Goal: Information Seeking & Learning: Learn about a topic

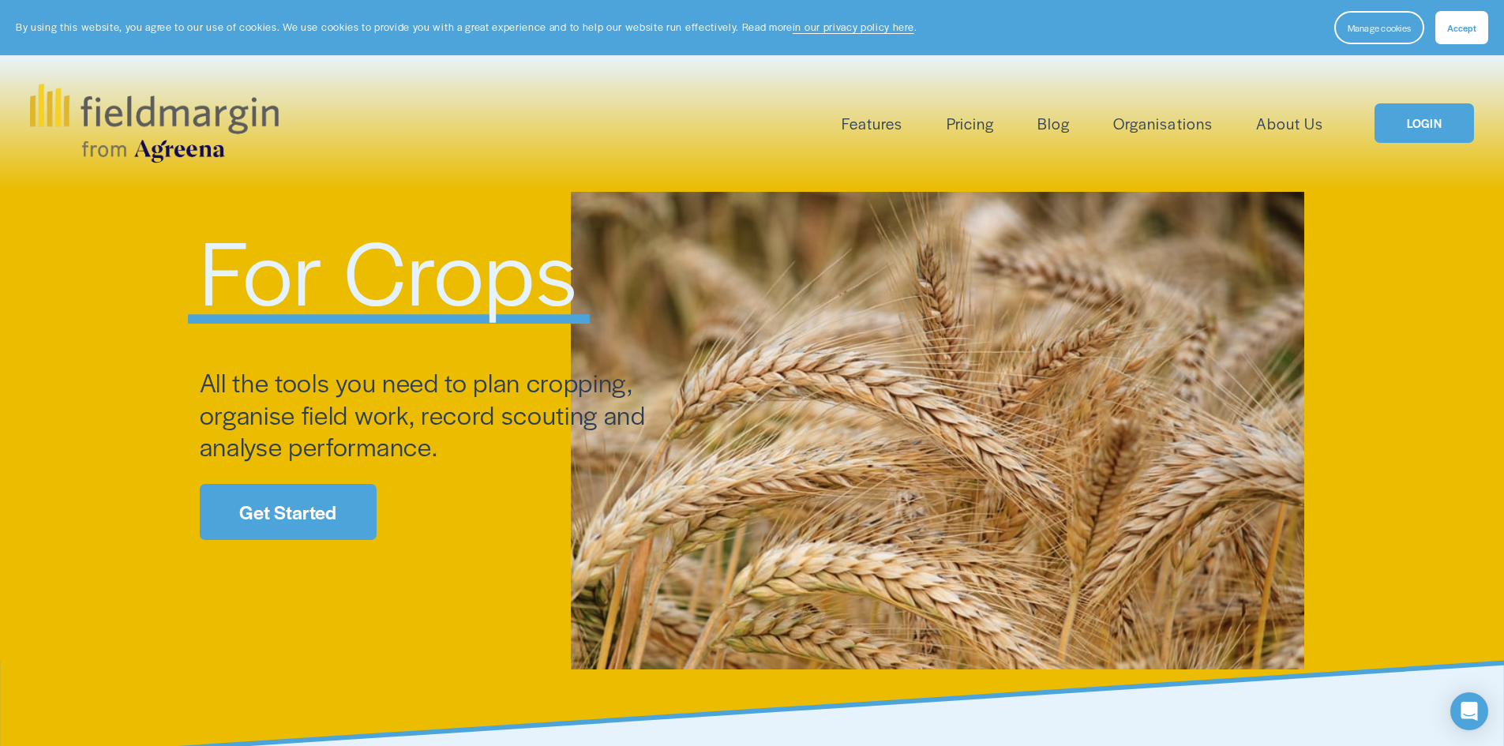
click at [0, 0] on span "Mapping" at bounding box center [0, 0] width 0 height 0
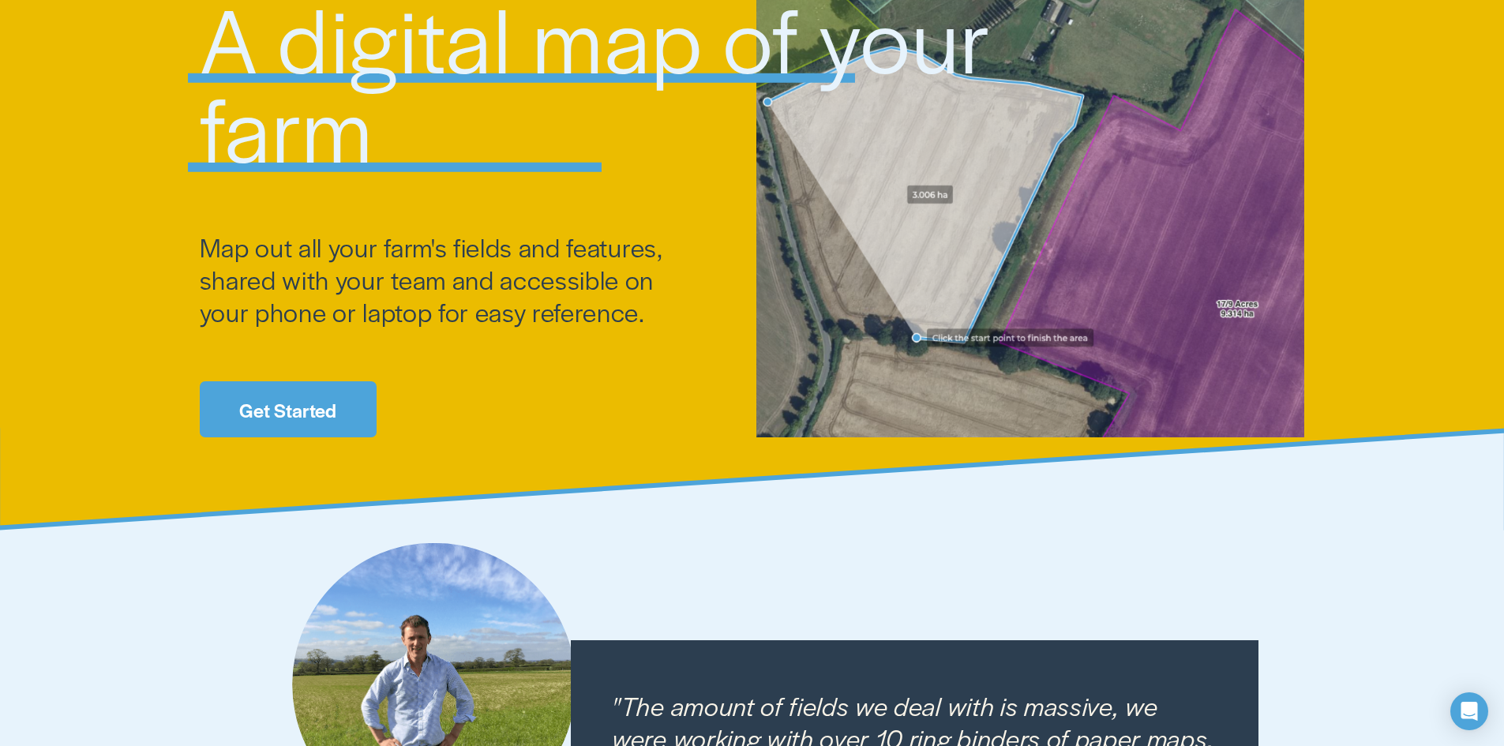
scroll to position [237, 0]
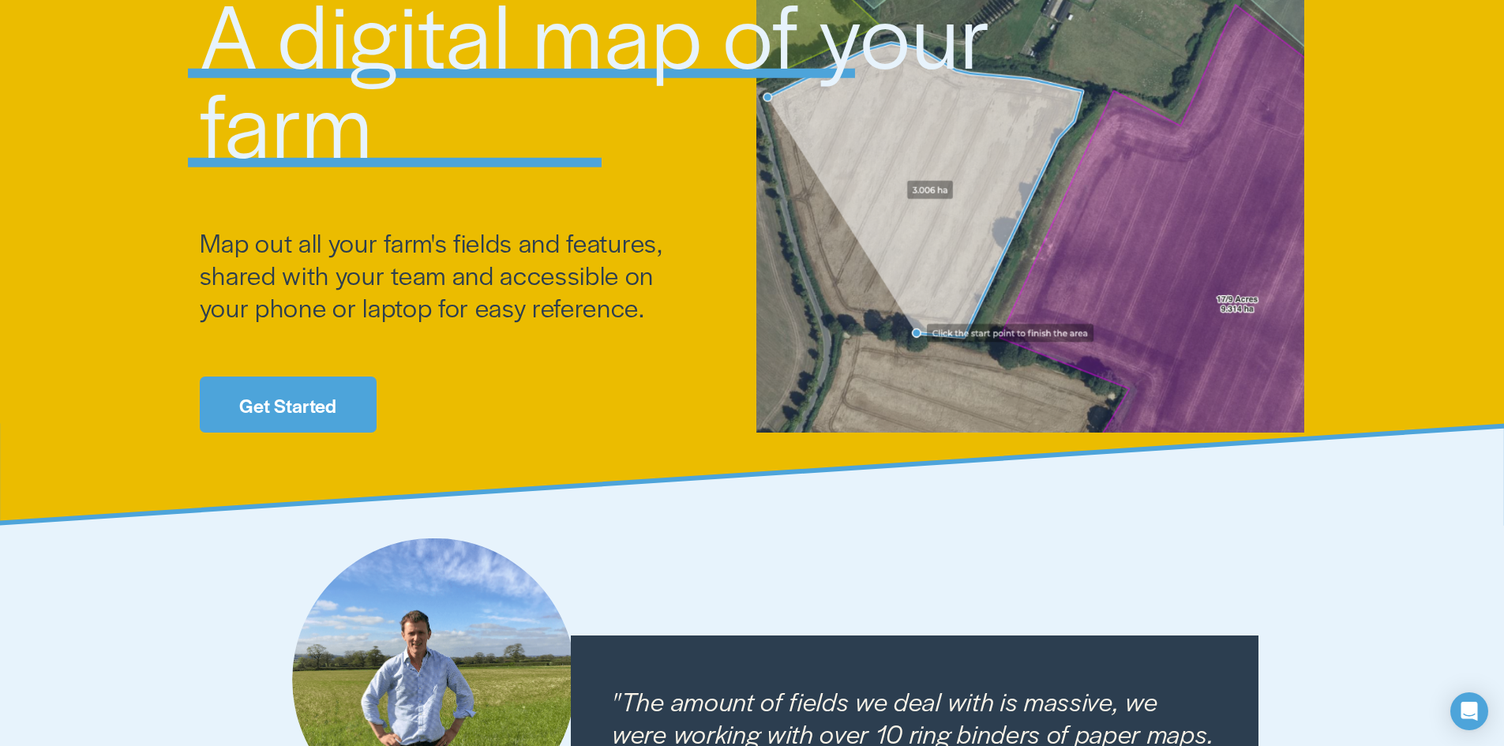
click at [298, 406] on link "Get Started" at bounding box center [288, 405] width 177 height 56
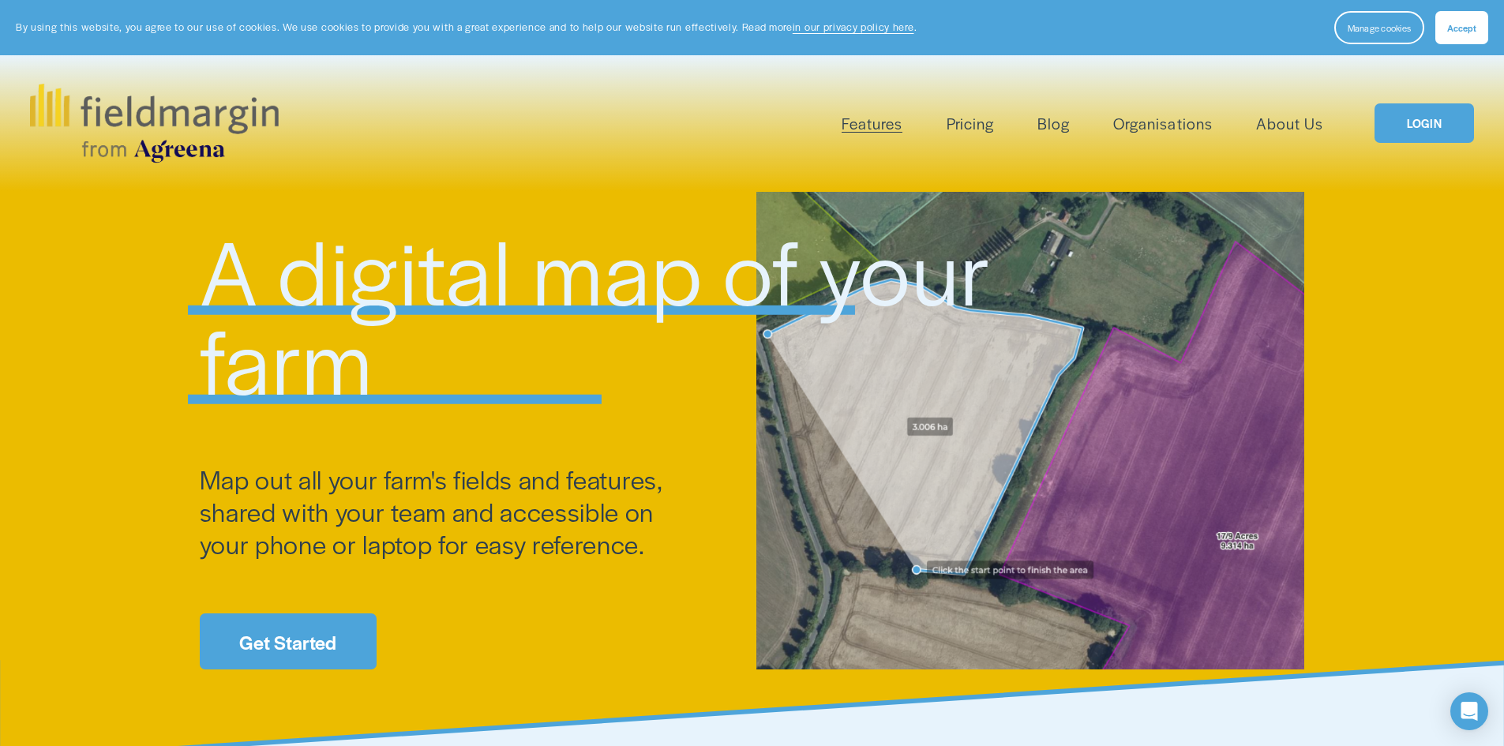
click at [0, 0] on span "Livestock" at bounding box center [0, 0] width 0 height 0
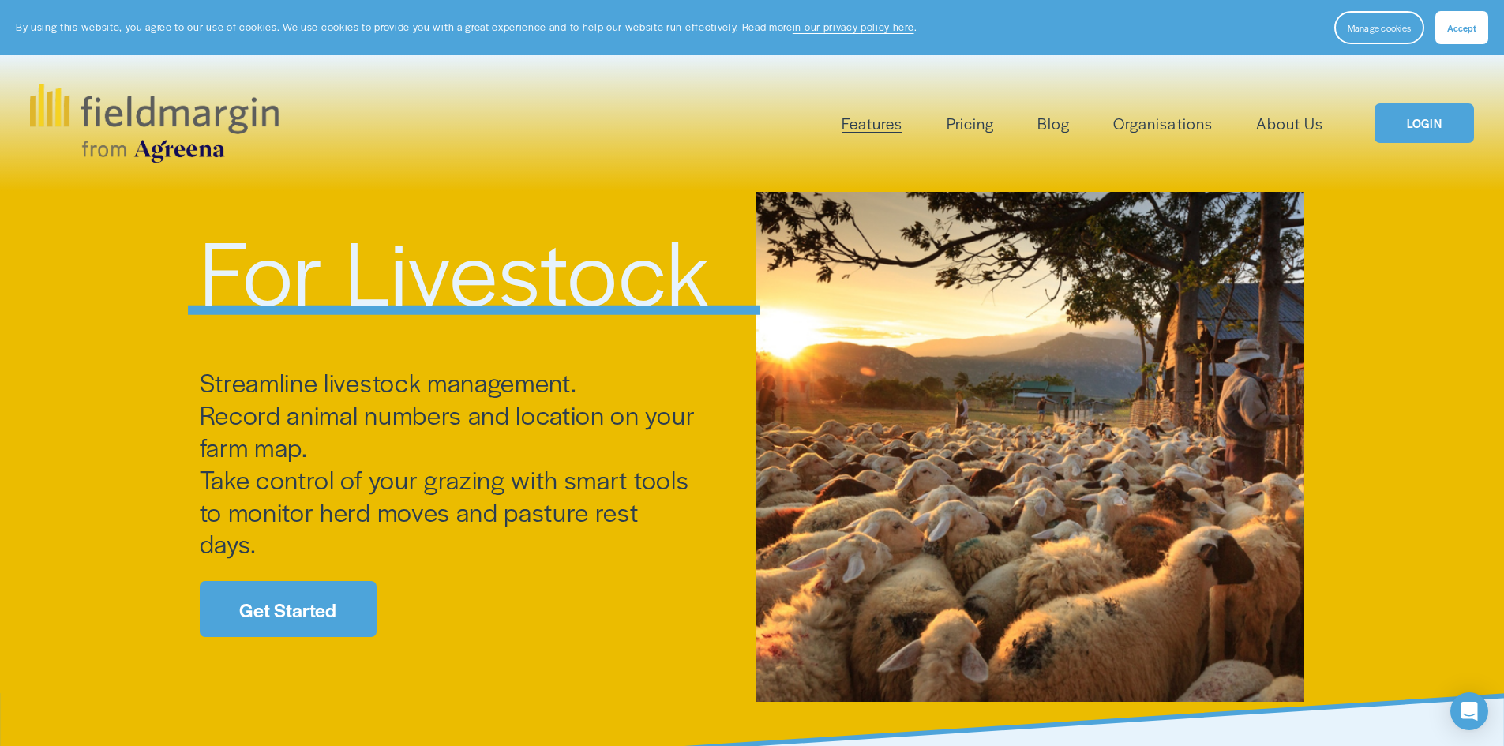
click at [869, 126] on span "Features" at bounding box center [872, 123] width 61 height 23
click at [0, 0] on span "Mapping" at bounding box center [0, 0] width 0 height 0
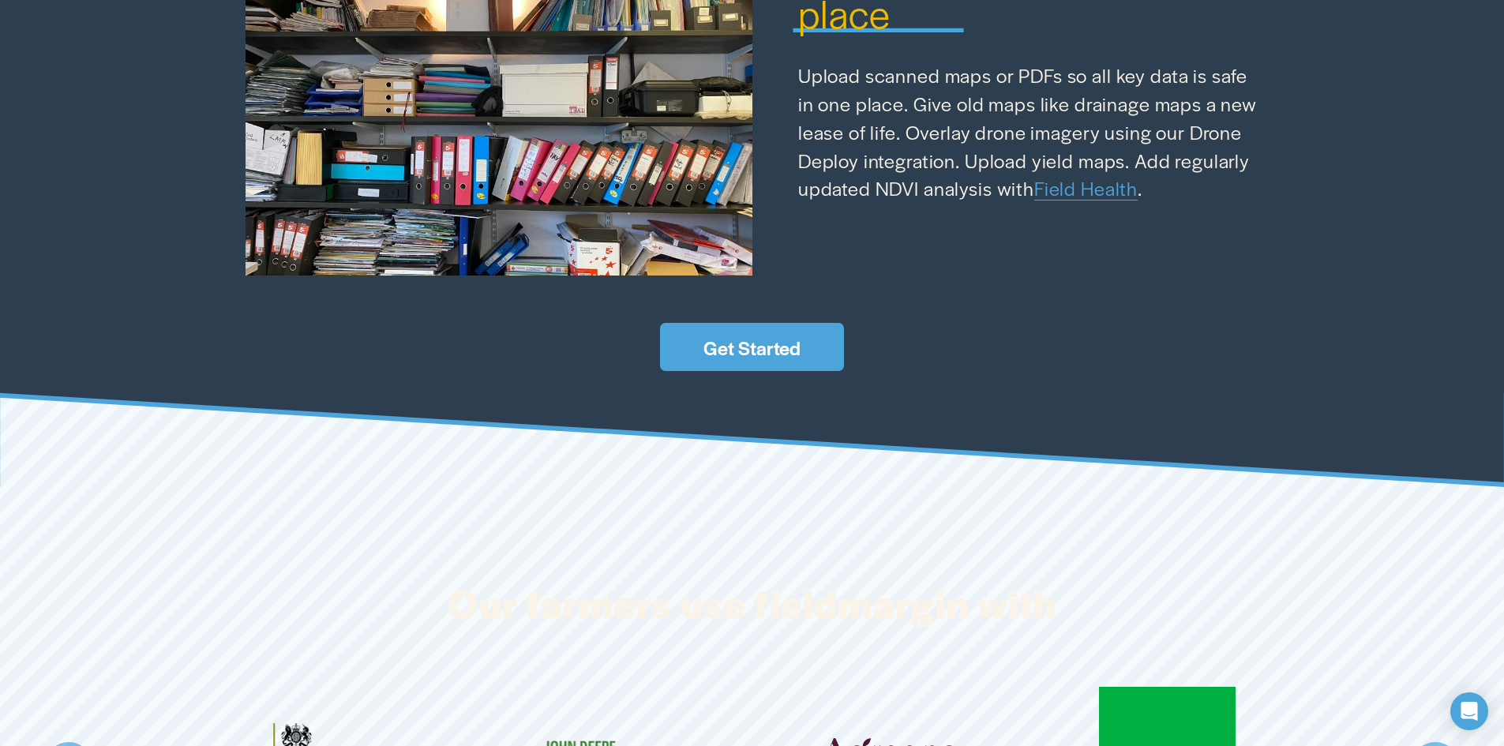
scroll to position [3000, 0]
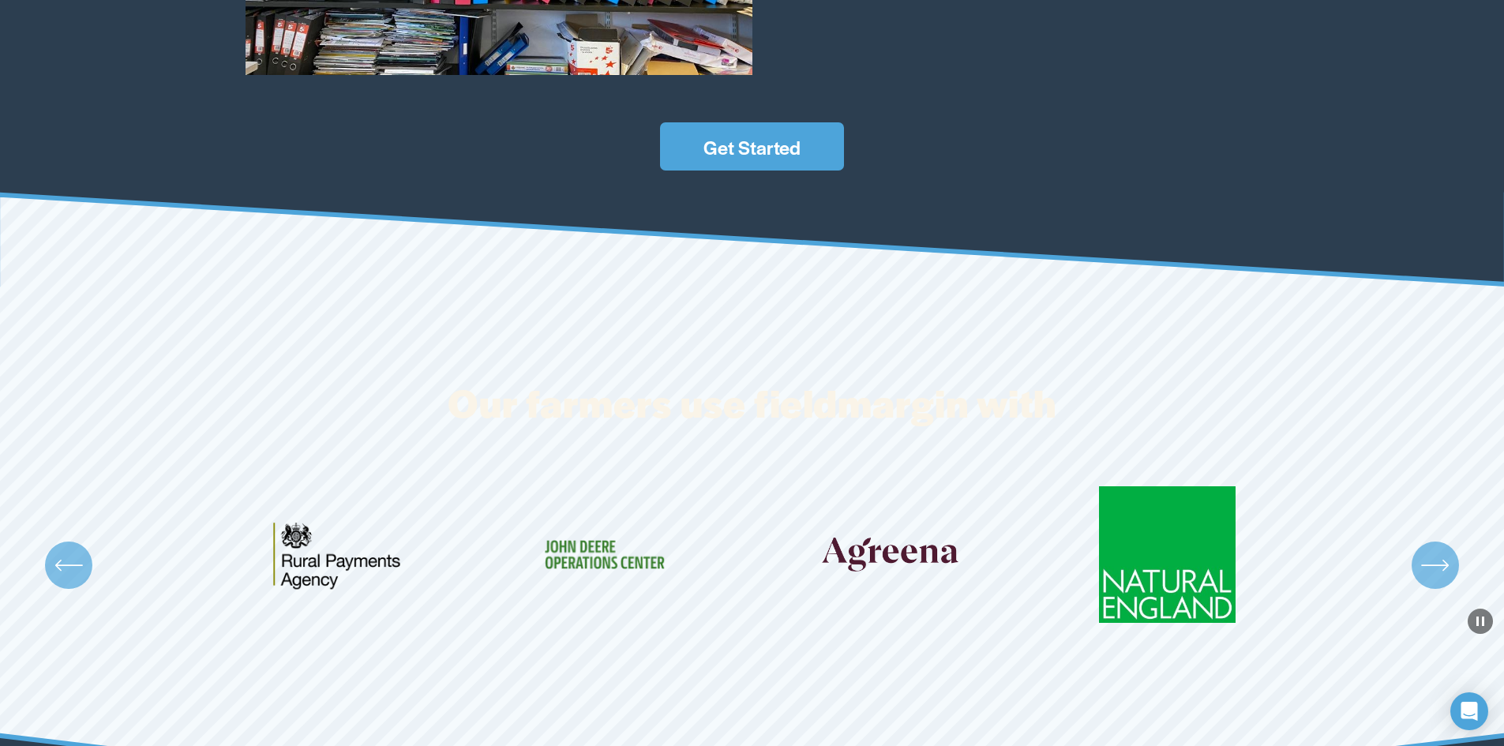
click at [786, 144] on link "Get Started" at bounding box center [752, 145] width 184 height 47
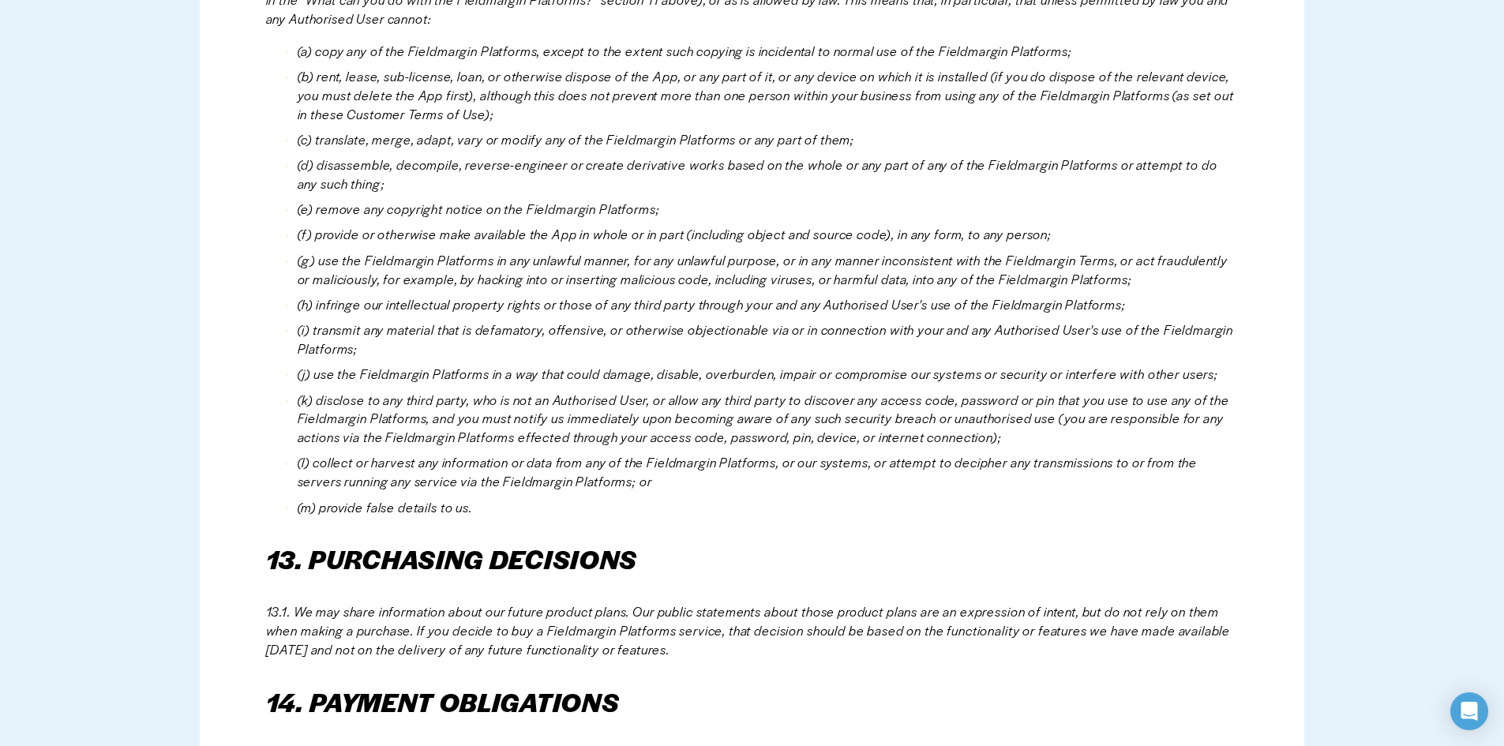
scroll to position [3316, 0]
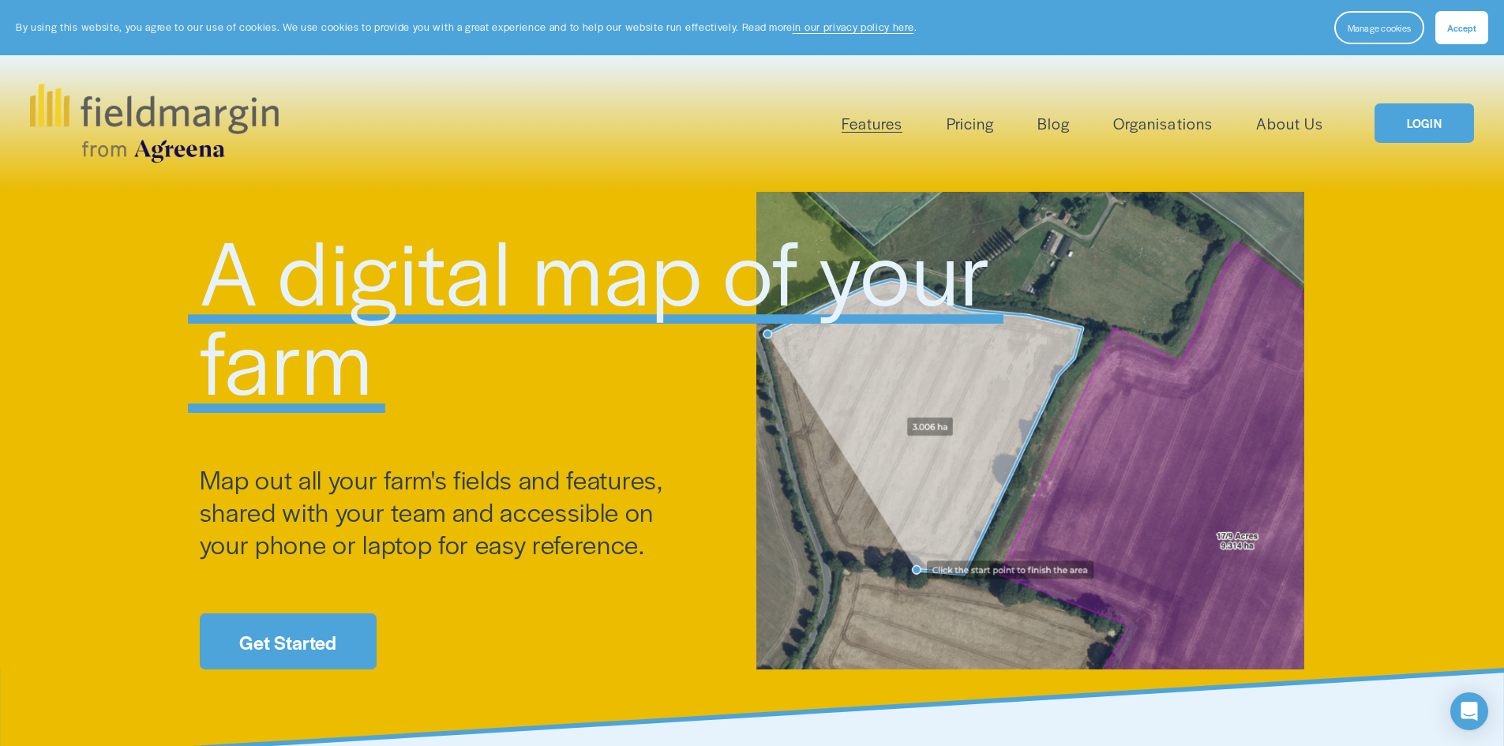
click at [1464, 21] on span "Accept" at bounding box center [1461, 27] width 29 height 13
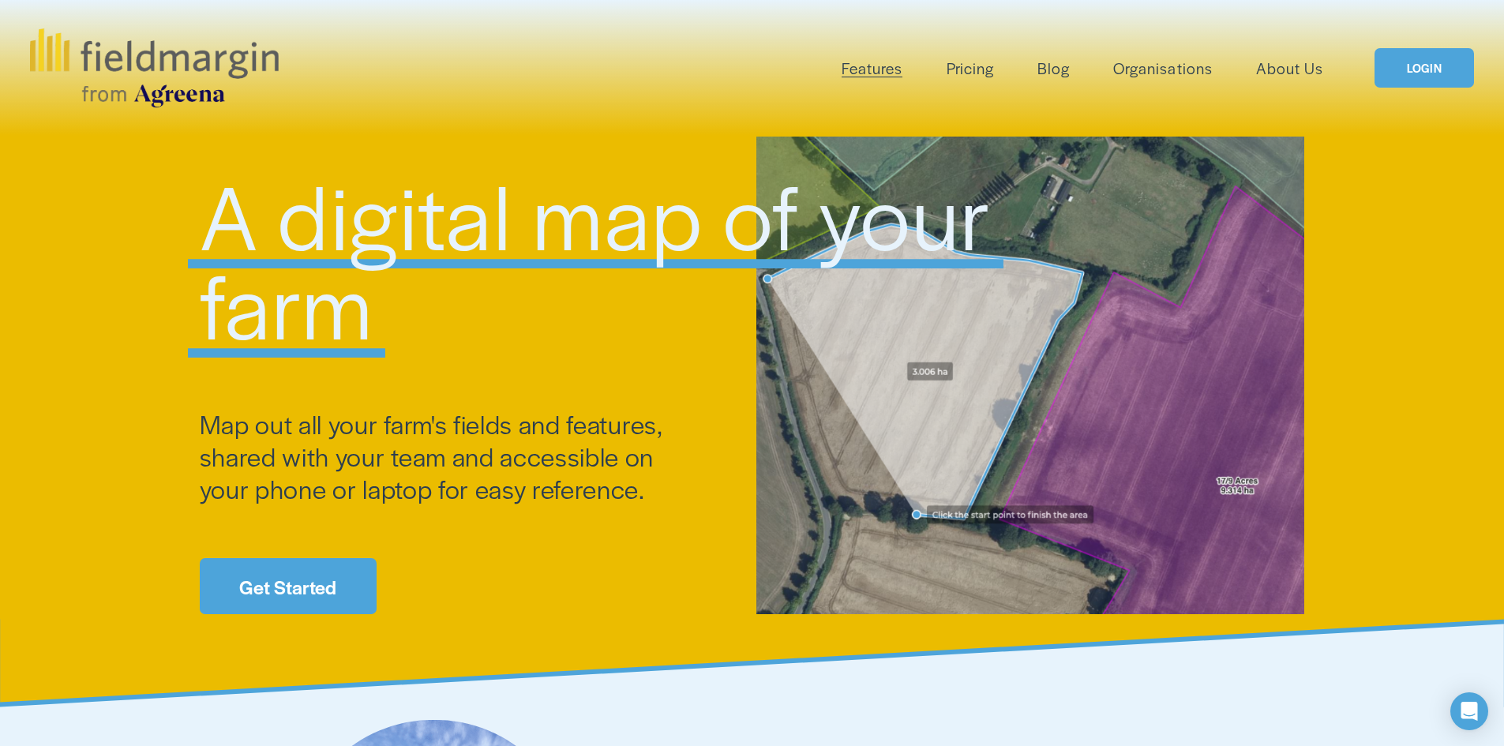
click at [974, 72] on link "Pricing" at bounding box center [970, 68] width 47 height 26
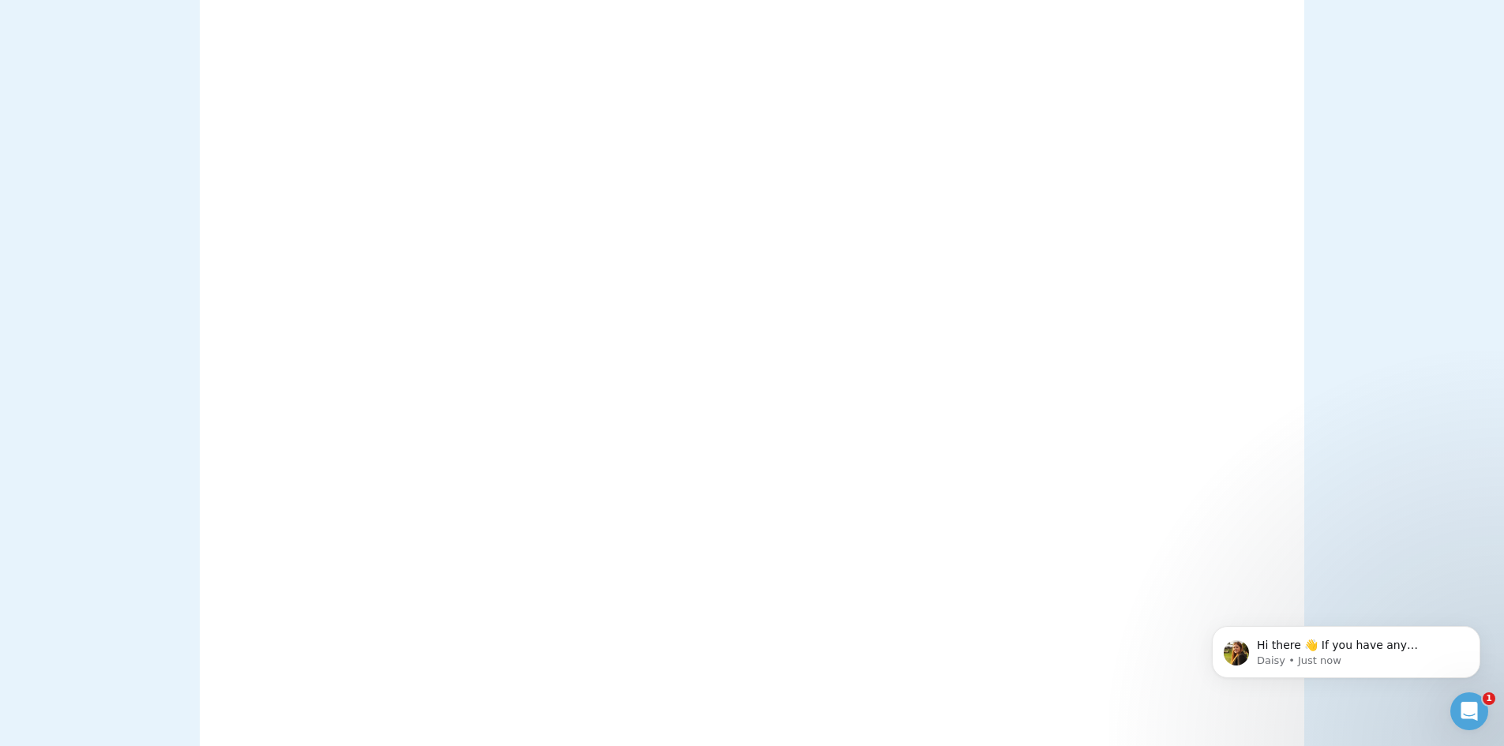
scroll to position [4098, 0]
